Goal: Register for event/course

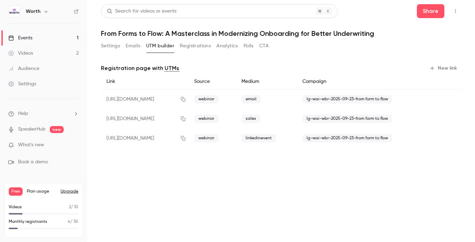
click at [53, 36] on link "Events 1" at bounding box center [43, 37] width 87 height 15
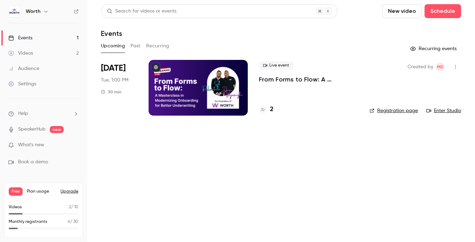
click at [273, 111] on div "2" at bounding box center [309, 109] width 100 height 9
click at [271, 108] on h4 "2" at bounding box center [271, 109] width 3 height 9
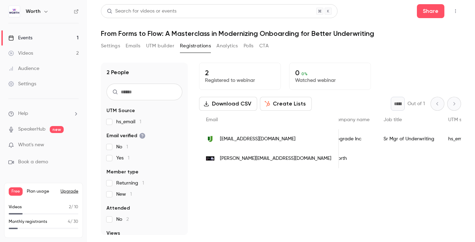
scroll to position [0, 239]
